Goal: Task Accomplishment & Management: Manage account settings

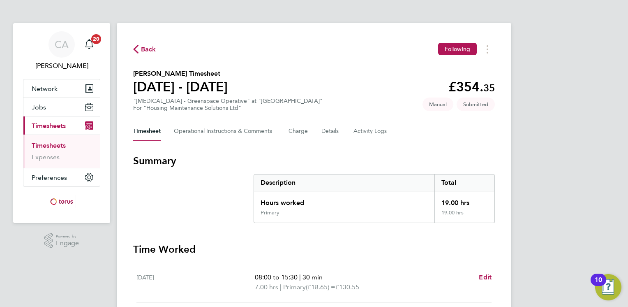
click at [140, 51] on span "Back" at bounding box center [144, 49] width 23 height 8
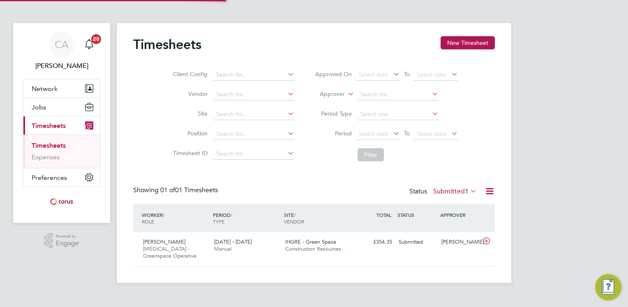
scroll to position [21, 72]
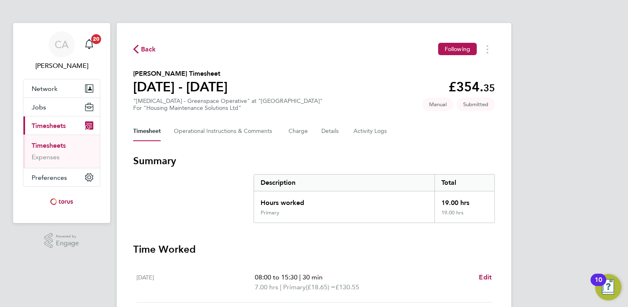
scroll to position [82, 0]
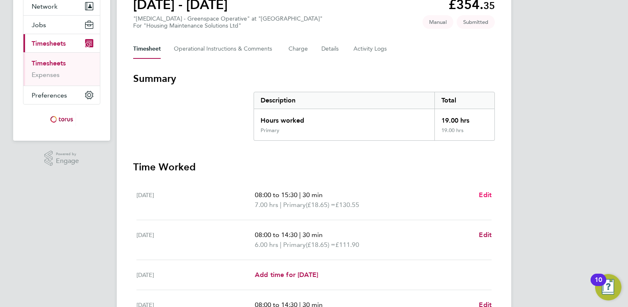
click at [487, 196] on span "Edit" at bounding box center [485, 195] width 13 height 8
select select "30"
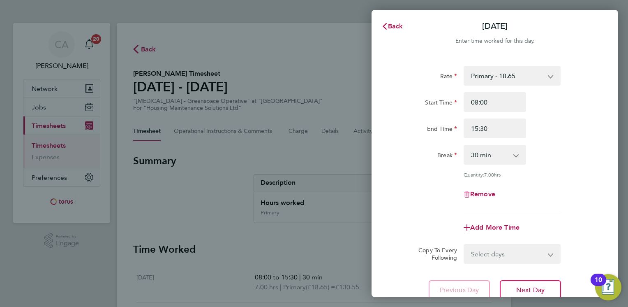
click at [481, 189] on div "Remove" at bounding box center [495, 194] width 69 height 20
click at [480, 190] on span "Remove" at bounding box center [482, 194] width 25 height 8
select select "null"
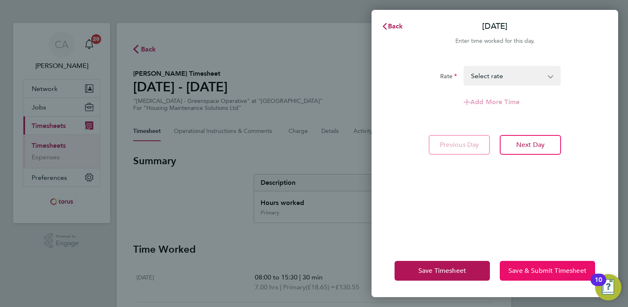
click at [523, 267] on span "Save & Submit Timesheet" at bounding box center [548, 270] width 78 height 8
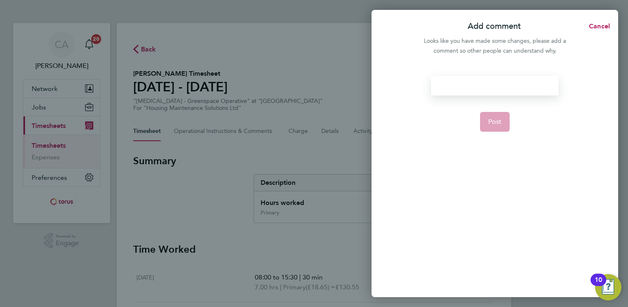
click at [496, 85] on div at bounding box center [494, 86] width 127 height 20
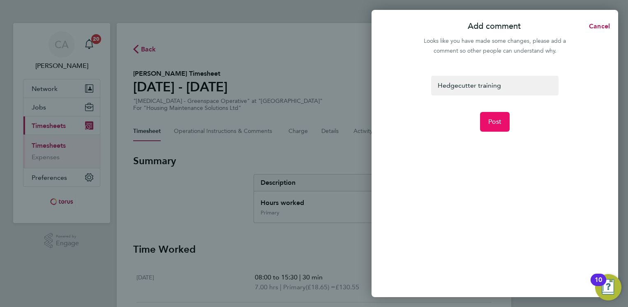
click at [497, 124] on span "Post" at bounding box center [496, 122] width 14 height 8
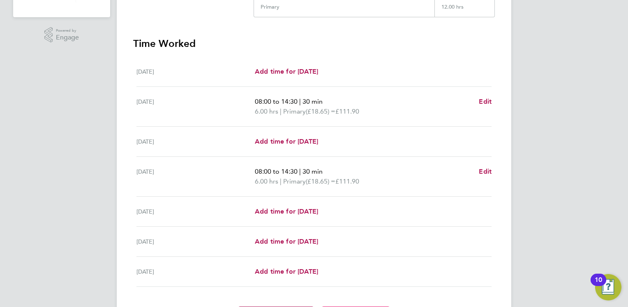
scroll to position [257, 0]
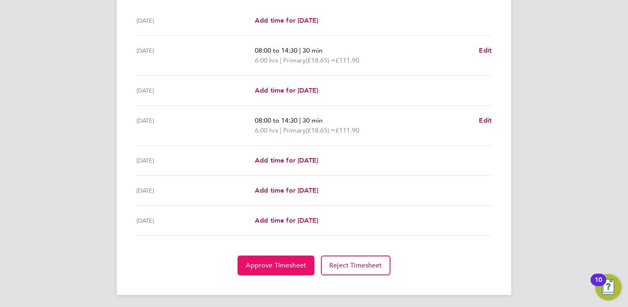
click at [290, 261] on span "Approve Timesheet" at bounding box center [276, 265] width 60 height 8
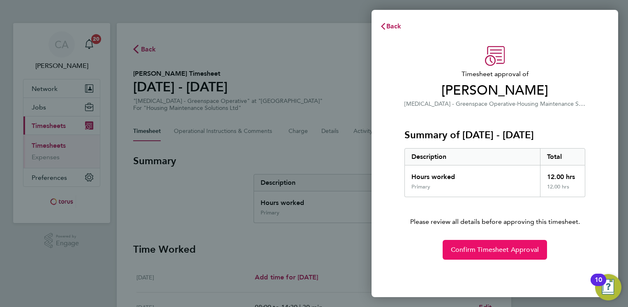
click at [482, 251] on span "Confirm Timesheet Approval" at bounding box center [495, 249] width 88 height 8
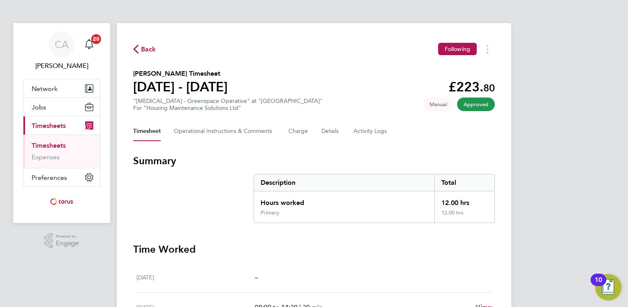
click at [482, 251] on h3 "Time Worked" at bounding box center [314, 249] width 362 height 13
